Goal: Browse casually: Explore the website without a specific task or goal

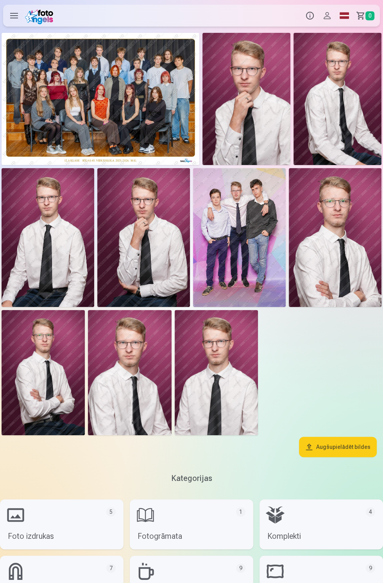
click at [252, 111] on img at bounding box center [246, 99] width 88 height 132
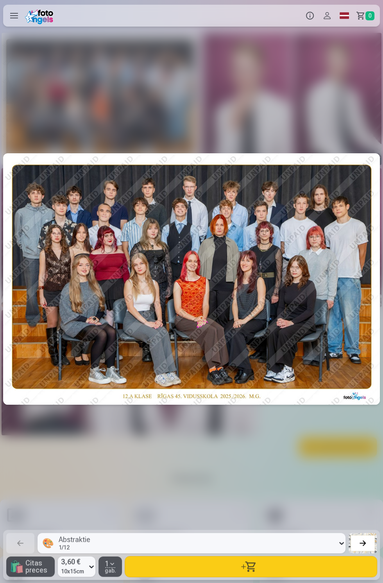
scroll to position [0, 383]
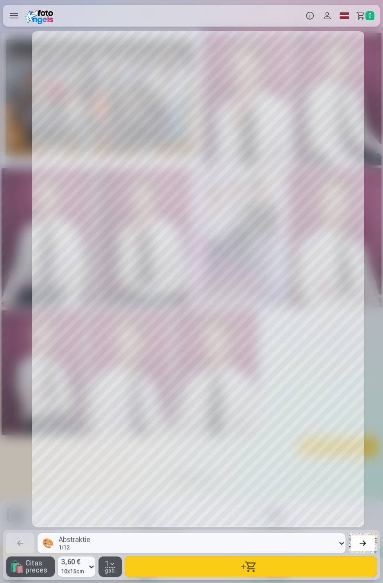
scroll to position [0, 2298]
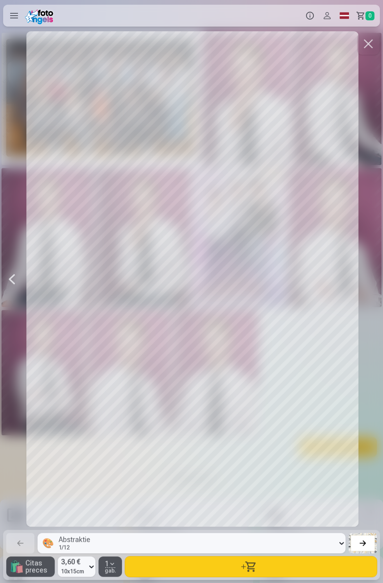
scroll to position [0, 3447]
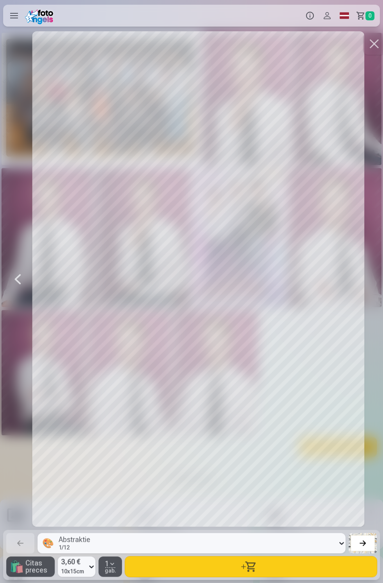
scroll to position [0, 3447]
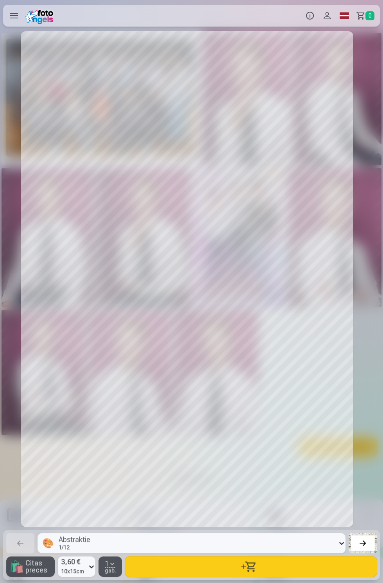
scroll to position [0, 1532]
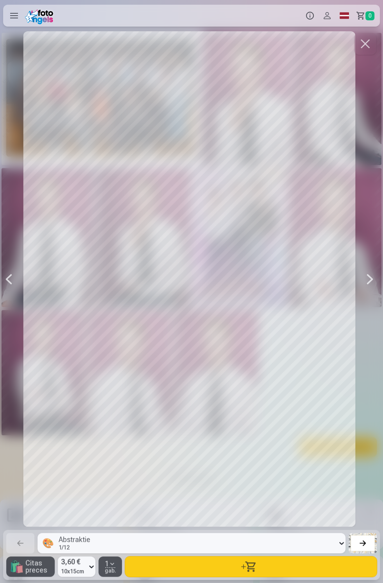
scroll to position [0, 1149]
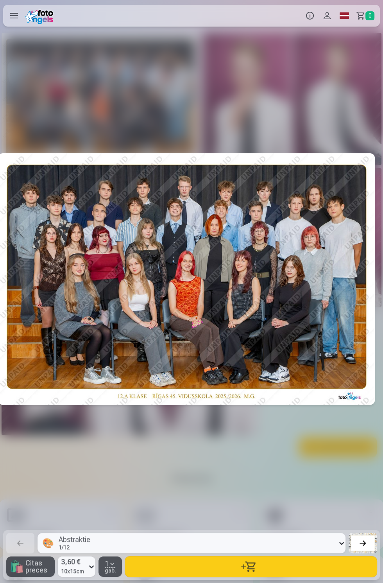
scroll to position [0, 1]
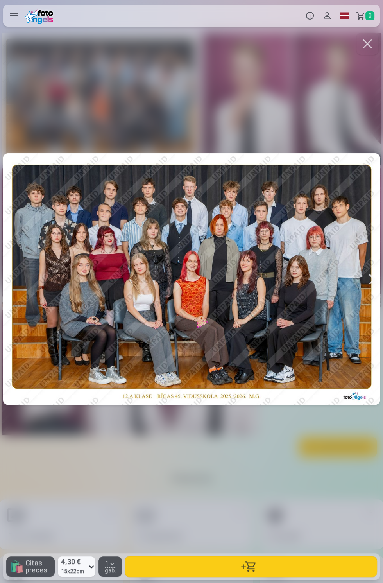
click at [244, 330] on div at bounding box center [191, 278] width 377 height 495
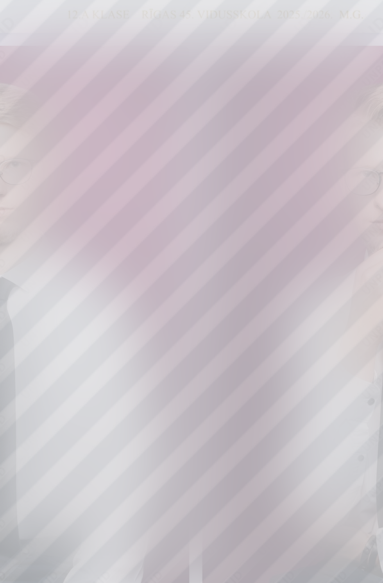
scroll to position [0, 355]
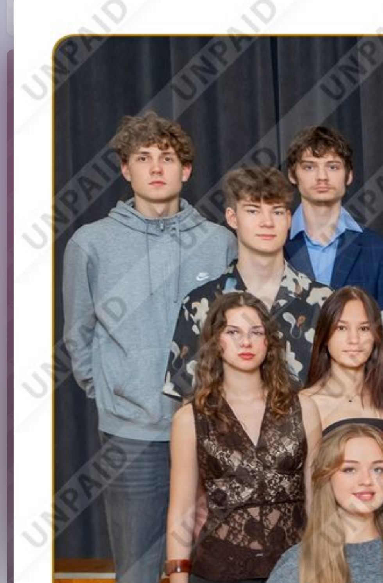
click at [13, 261] on div at bounding box center [191, 278] width 377 height 495
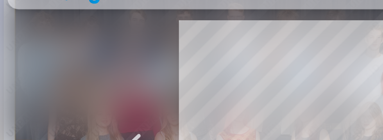
scroll to position [21, 0]
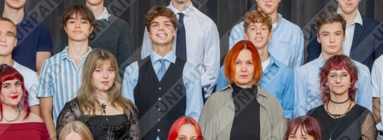
scroll to position [21, 0]
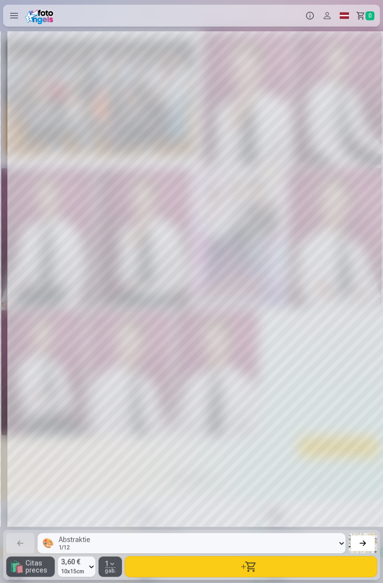
scroll to position [0, 1532]
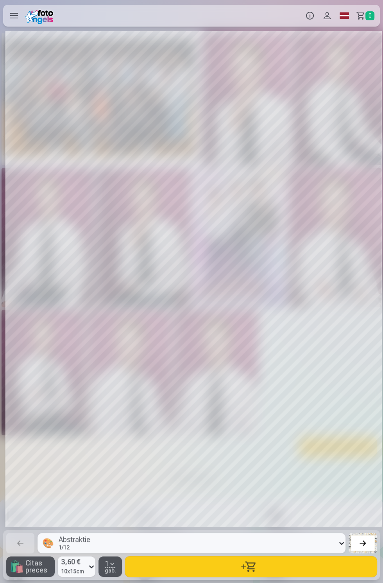
scroll to position [0, 3447]
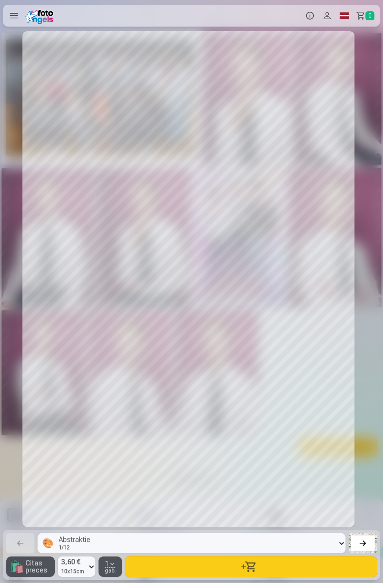
scroll to position [0, 3064]
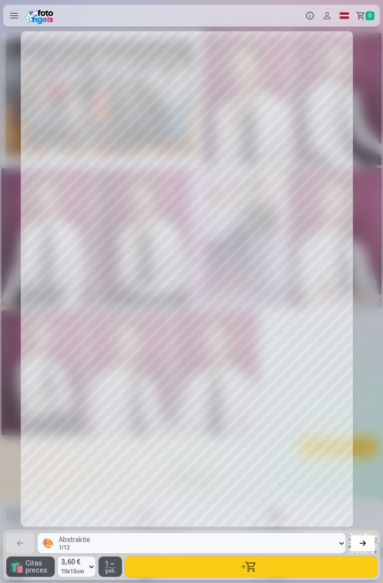
scroll to position [0, 2681]
